Goal: Information Seeking & Learning: Learn about a topic

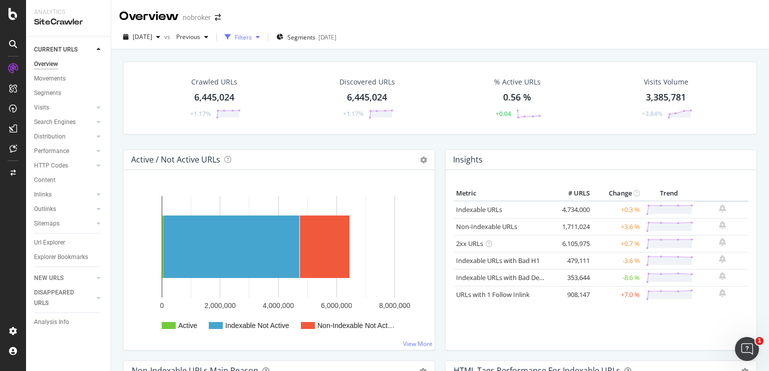
click at [252, 38] on div "Filters" at bounding box center [243, 37] width 17 height 9
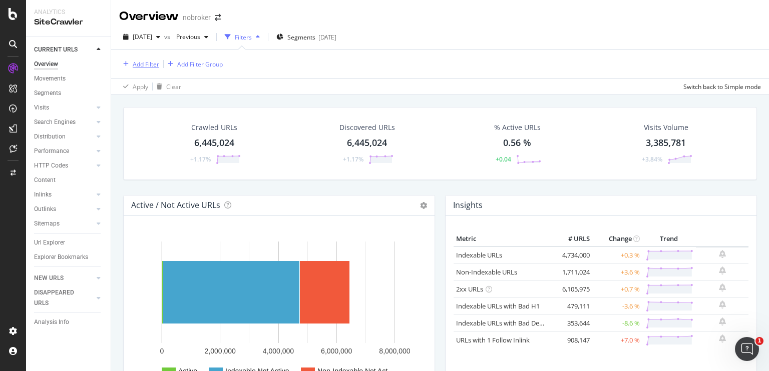
click at [139, 63] on div "Add Filter" at bounding box center [146, 64] width 27 height 9
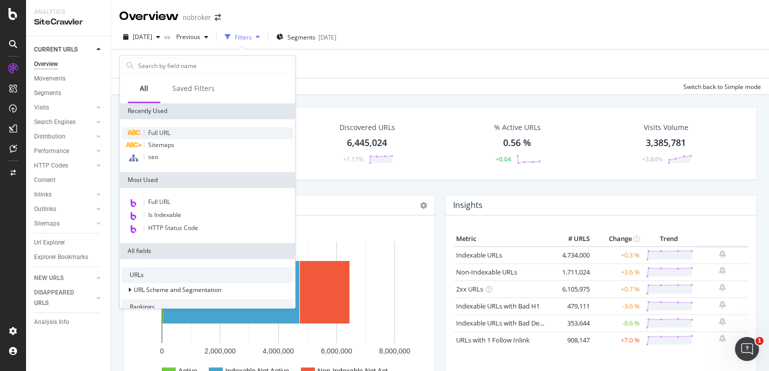
click at [154, 128] on div "Full URL" at bounding box center [207, 133] width 171 height 12
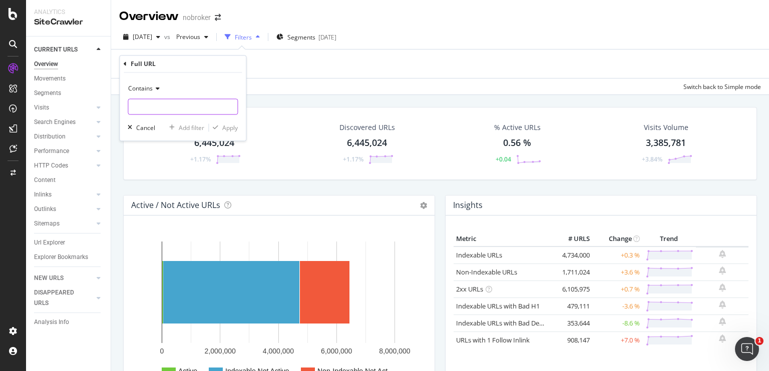
click at [145, 100] on input "text" at bounding box center [182, 107] width 109 height 16
paste input "[URL][DOMAIN_NAME]"
type input "[URL][DOMAIN_NAME]"
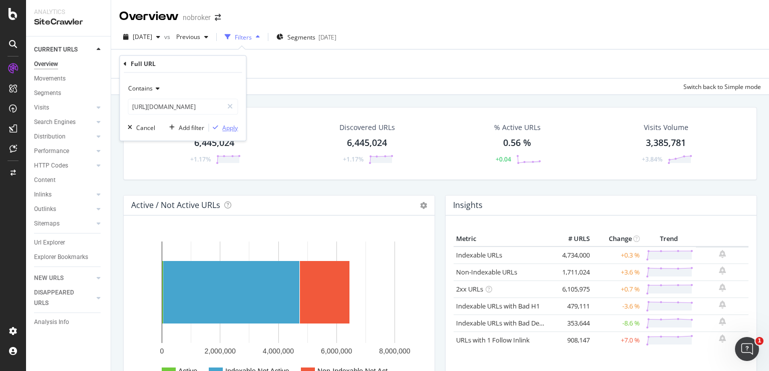
click at [236, 127] on div "Apply" at bounding box center [230, 128] width 16 height 9
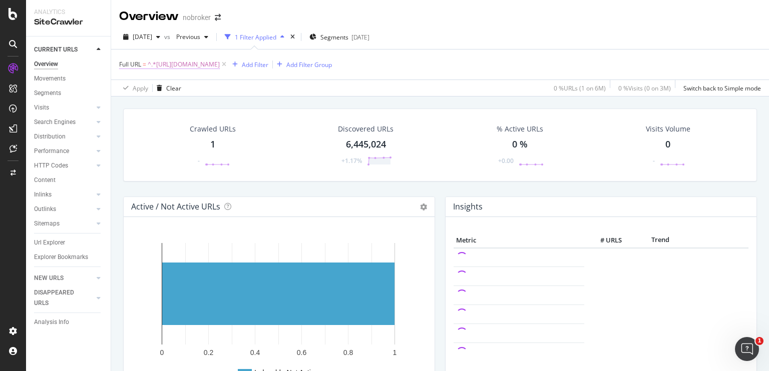
click at [220, 63] on span "^.*[URL][DOMAIN_NAME]" at bounding box center [184, 65] width 72 height 14
click at [210, 104] on input "[URL][DOMAIN_NAME]" at bounding box center [175, 106] width 95 height 16
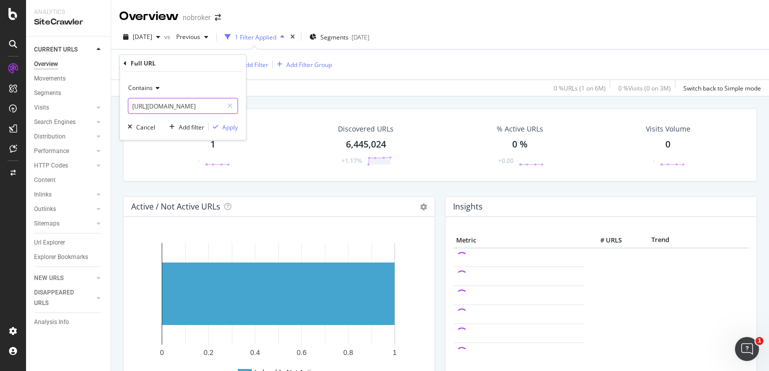
click at [210, 104] on input "[URL][DOMAIN_NAME]" at bounding box center [175, 106] width 95 height 16
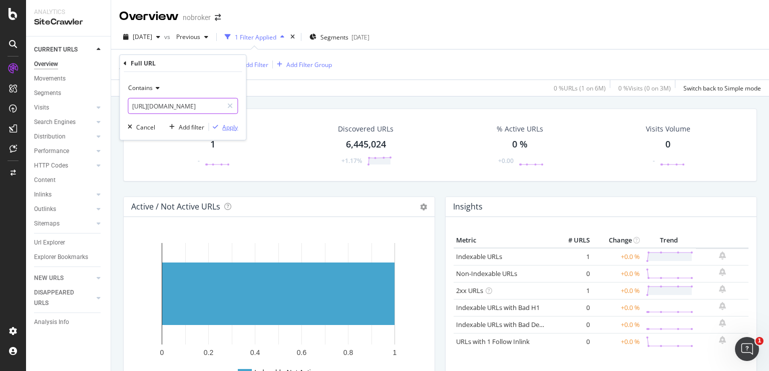
type input "[URL][DOMAIN_NAME]"
click at [236, 125] on div "Apply" at bounding box center [230, 127] width 16 height 9
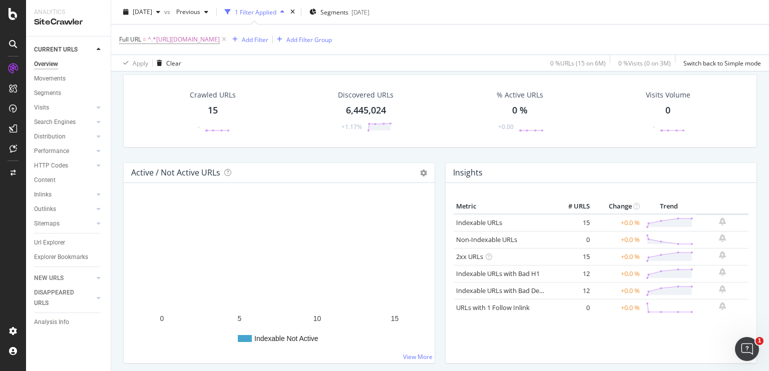
scroll to position [32, 0]
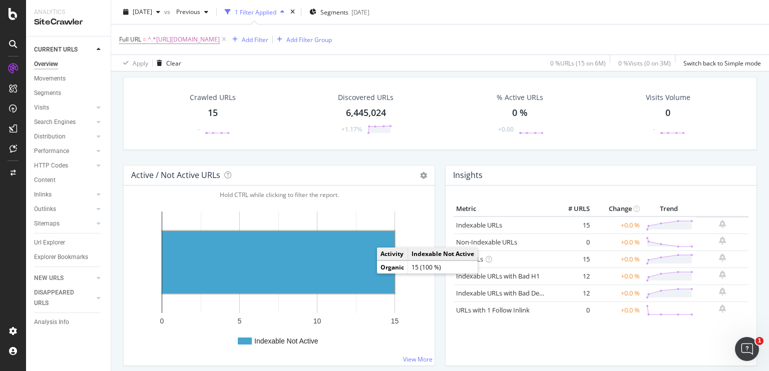
click at [251, 262] on rect "A chart." at bounding box center [278, 262] width 232 height 63
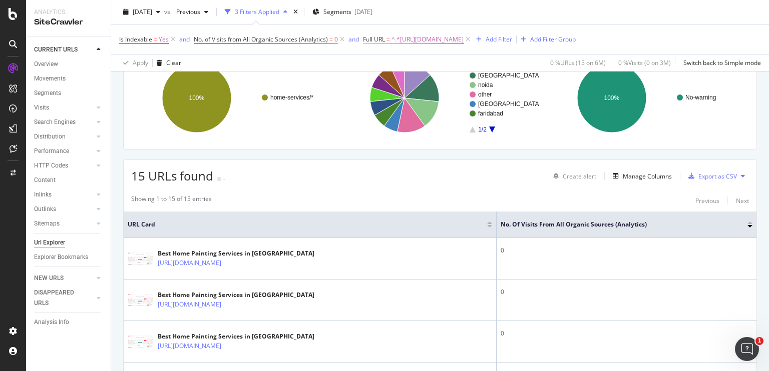
scroll to position [91, 0]
click at [628, 175] on div "Manage Columns" at bounding box center [646, 176] width 49 height 9
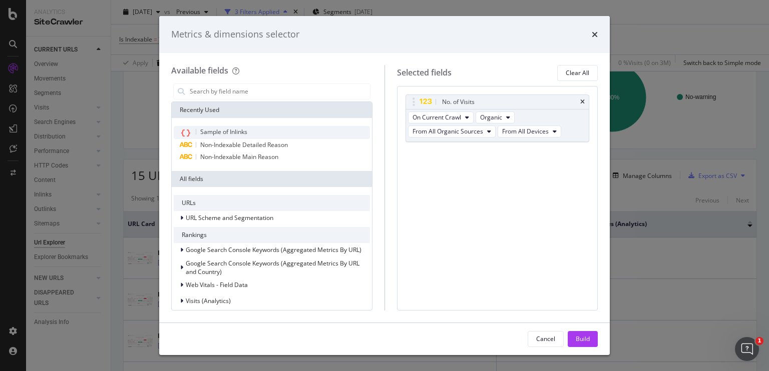
click at [230, 130] on span "Sample of Inlinks" at bounding box center [223, 132] width 47 height 9
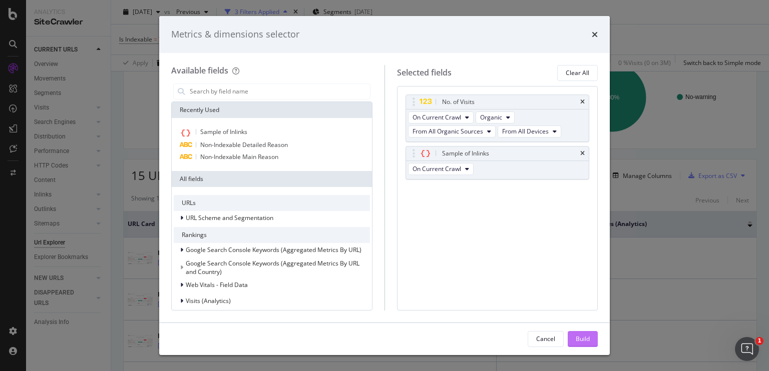
click at [585, 332] on div "Build" at bounding box center [582, 339] width 14 height 15
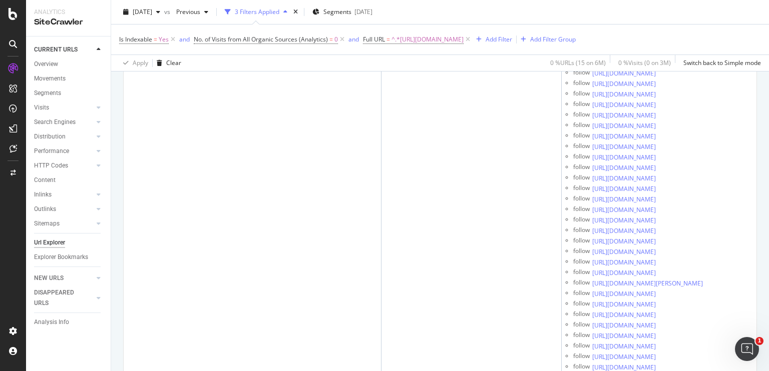
scroll to position [1691, 0]
